Goal: Navigation & Orientation: Find specific page/section

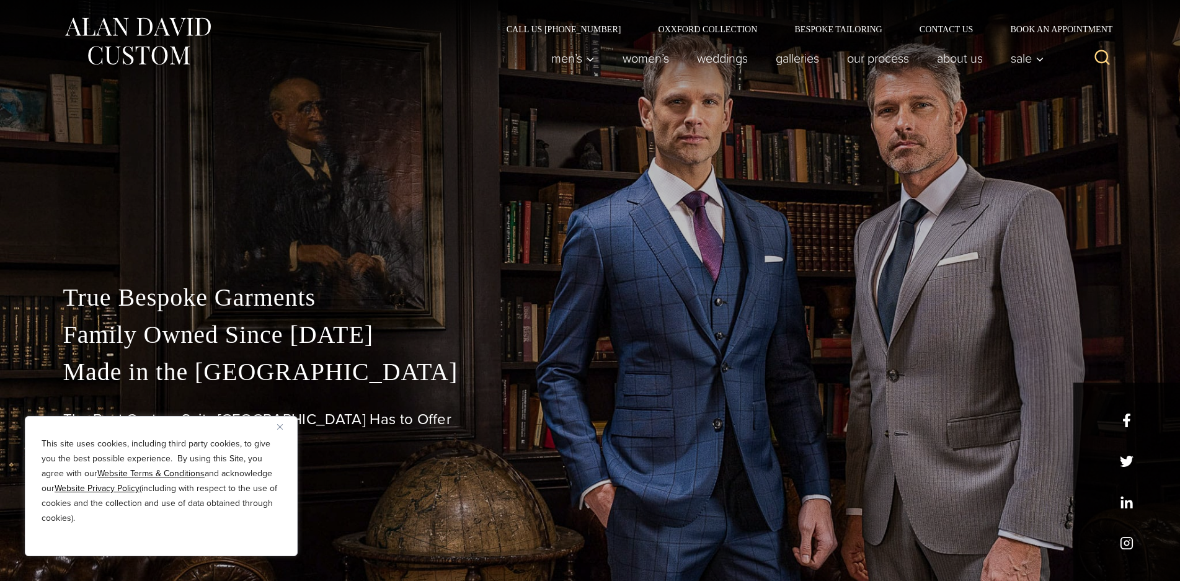
click at [278, 427] on img "Close" at bounding box center [280, 427] width 6 height 6
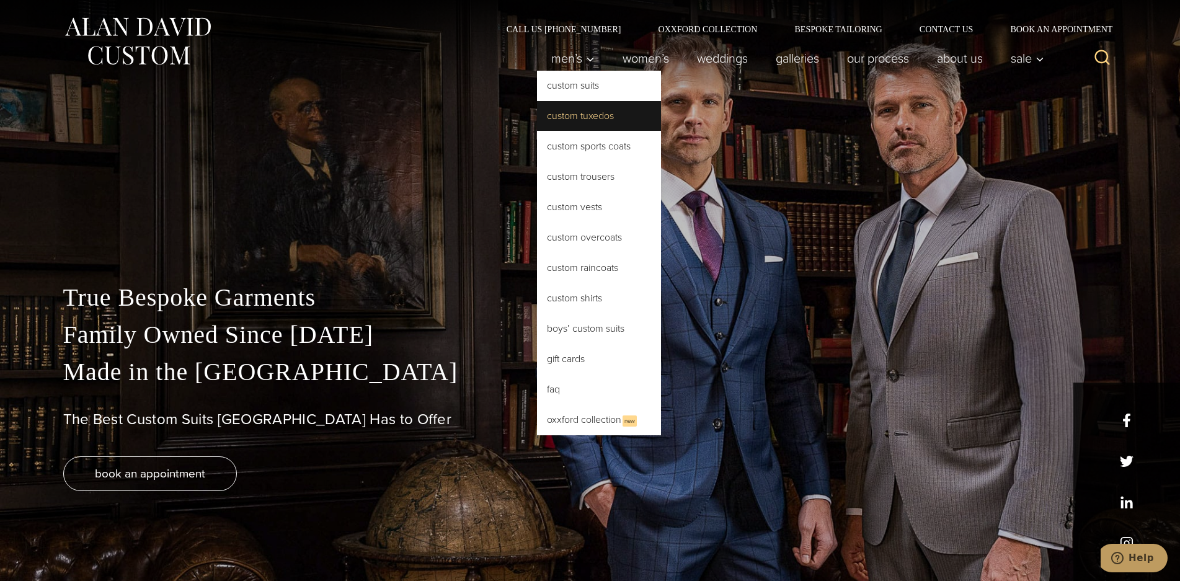
click at [577, 118] on link "Custom Tuxedos" at bounding box center [599, 116] width 124 height 30
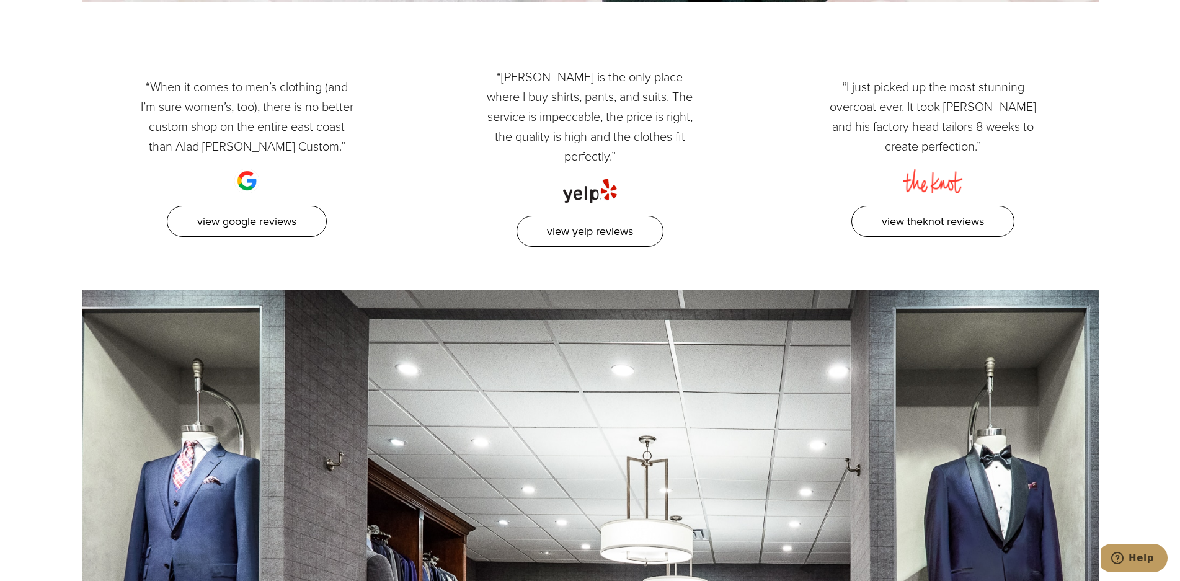
scroll to position [7225, 0]
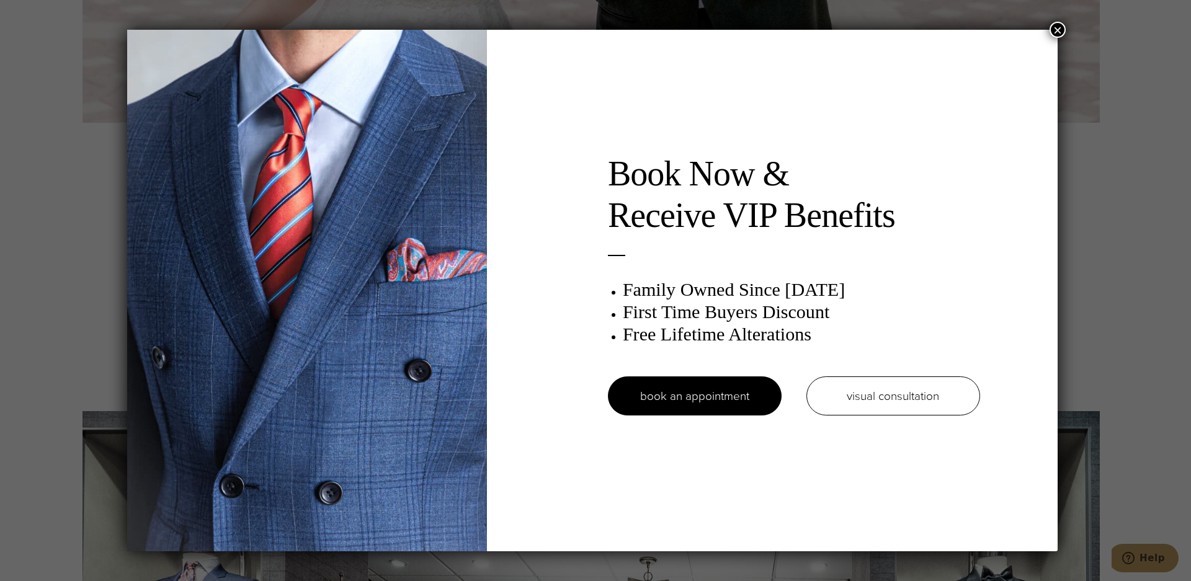
click at [1062, 28] on button "×" at bounding box center [1057, 30] width 16 height 16
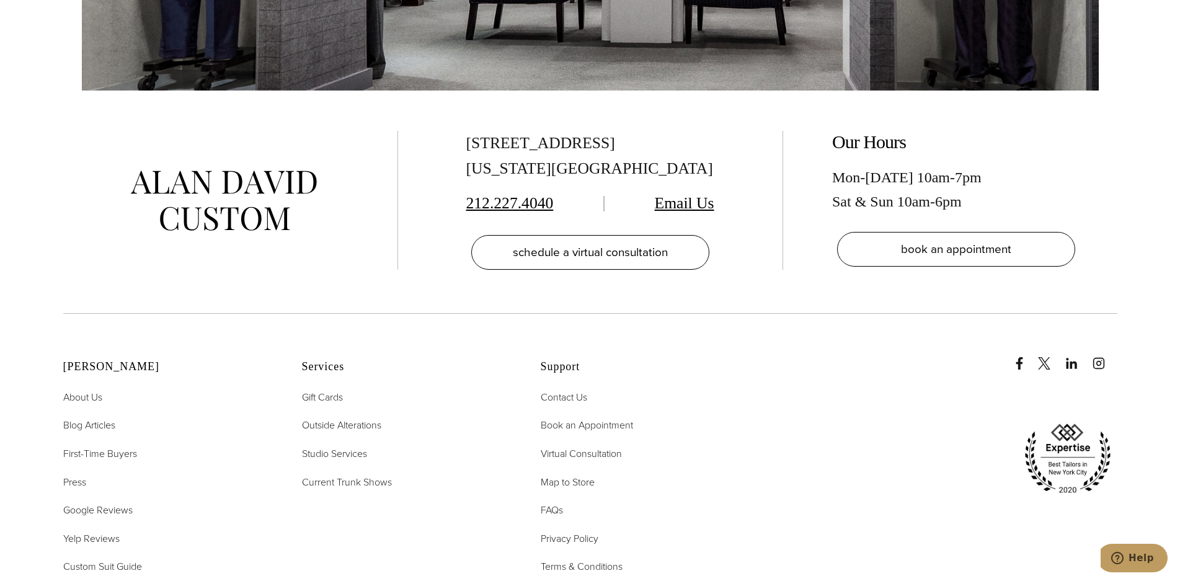
scroll to position [7970, 0]
